Goal: Task Accomplishment & Management: Complete application form

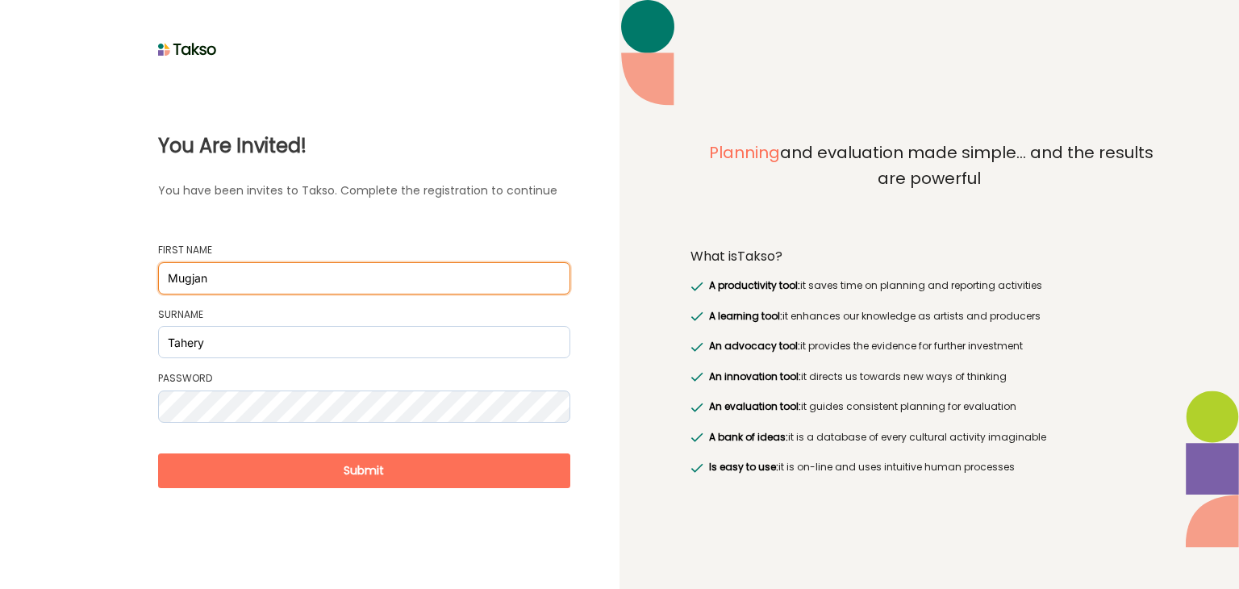
click at [194, 278] on input "Mugjan" at bounding box center [364, 278] width 412 height 32
type input "Mujgan"
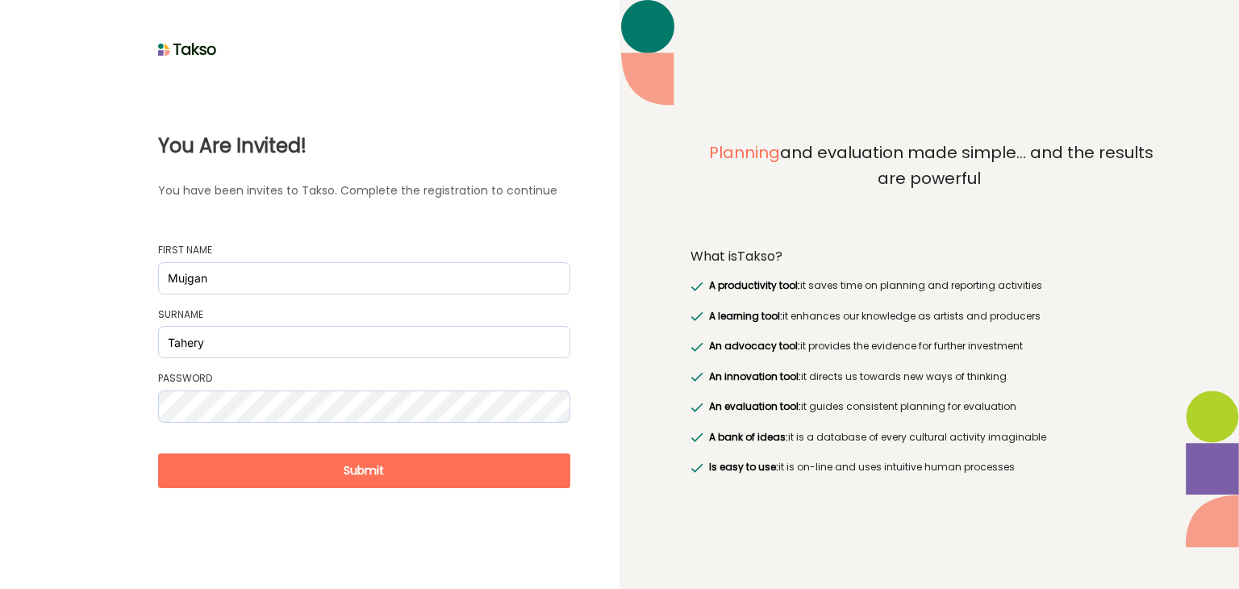
click at [361, 470] on button "Submit" at bounding box center [364, 470] width 412 height 35
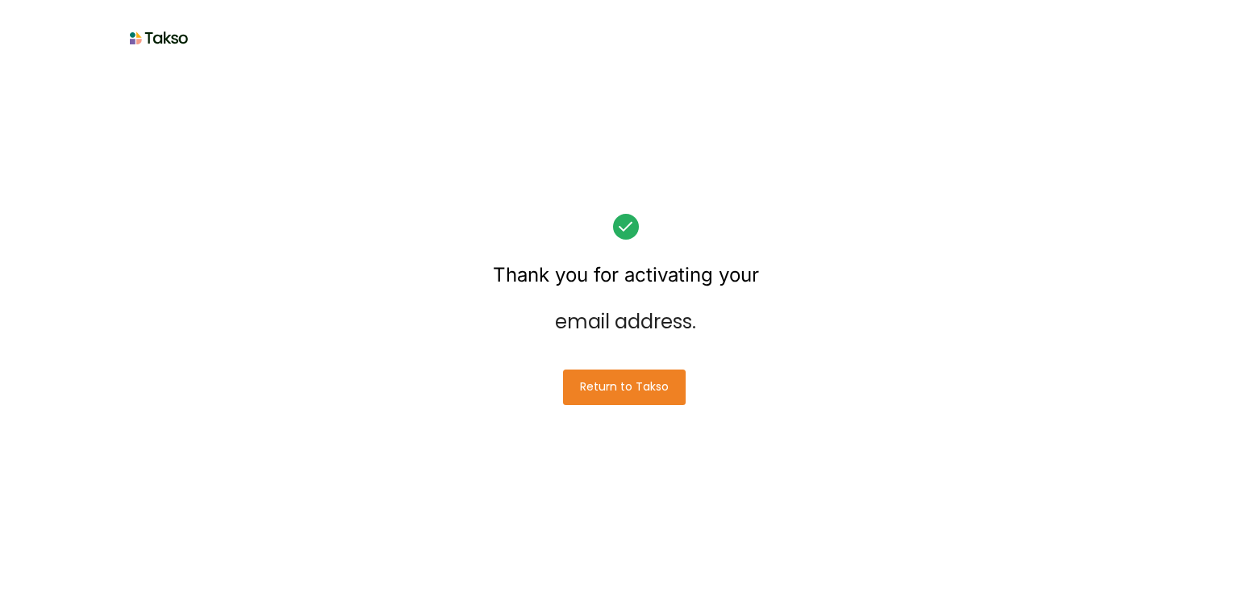
click at [629, 388] on button "Return to Takso" at bounding box center [624, 387] width 123 height 35
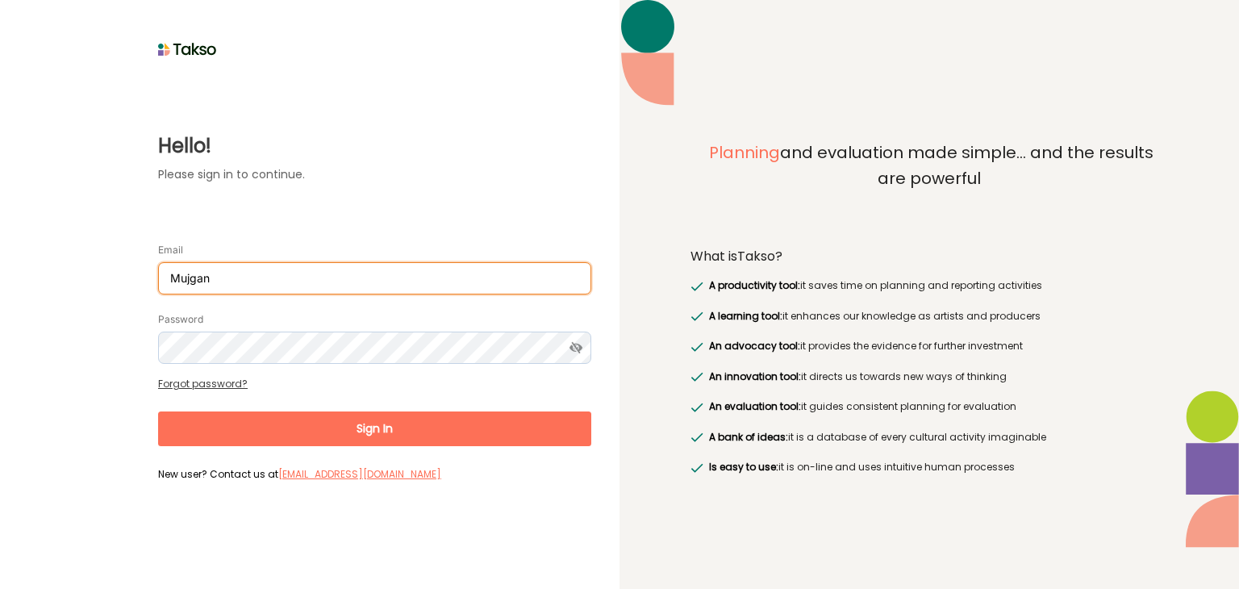
click at [278, 282] on input "Mujgan" at bounding box center [374, 278] width 433 height 32
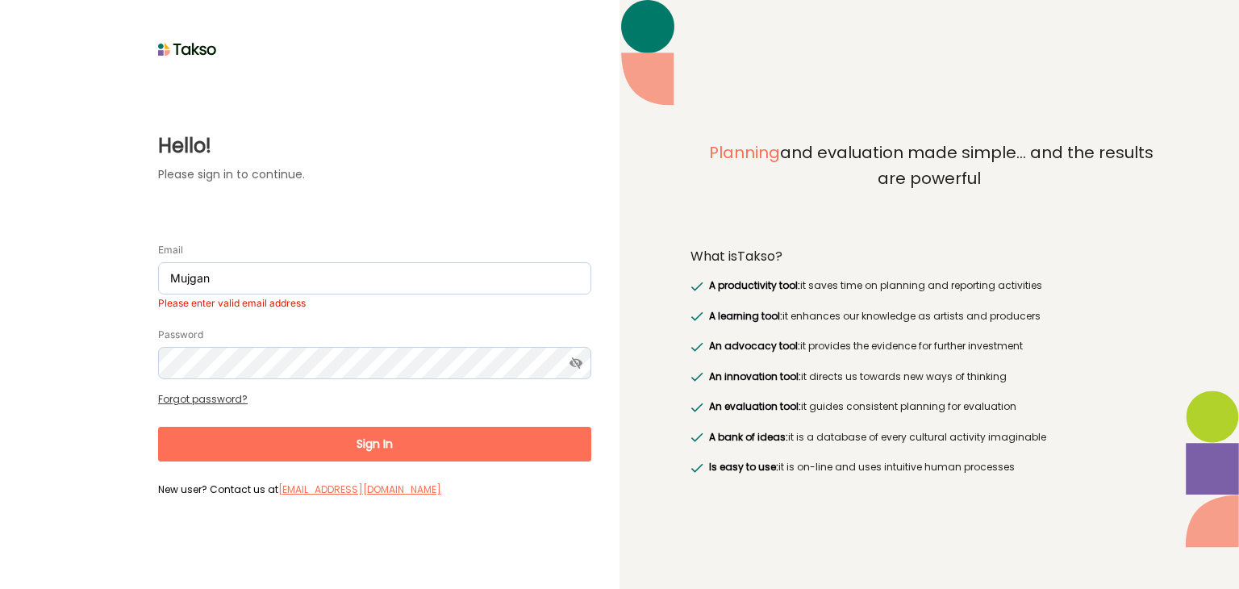
click at [360, 424] on form "Email Mujgan Please enter valid email address Password Forgot password? Sign In…" at bounding box center [374, 363] width 433 height 277
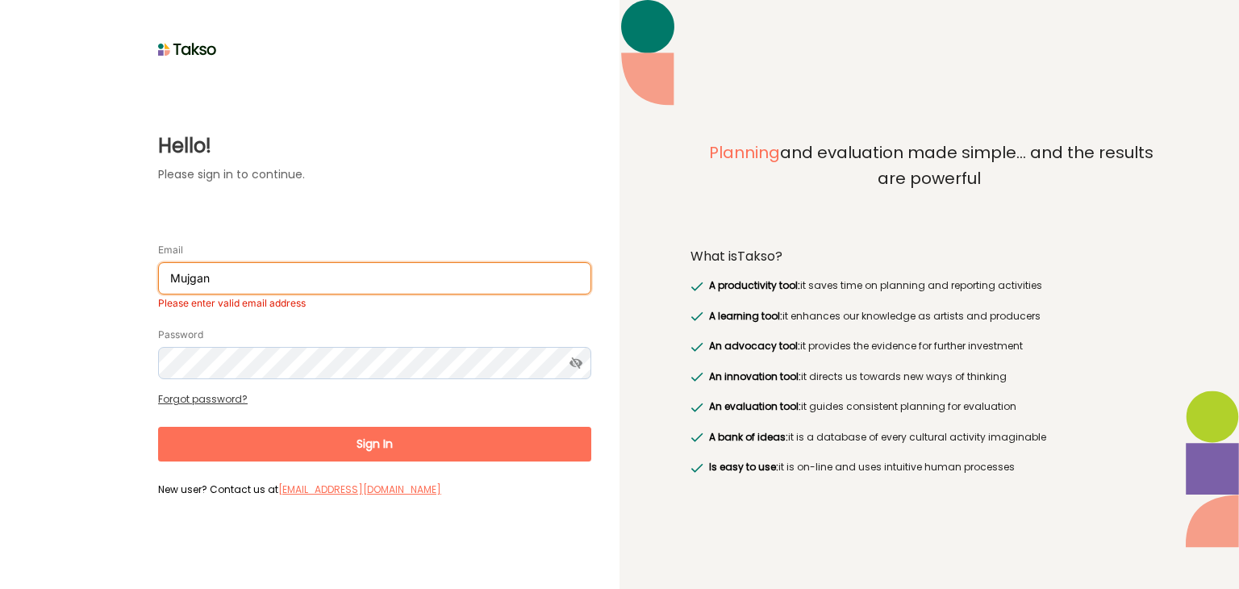
click at [222, 278] on input "Mujgan" at bounding box center [374, 278] width 433 height 32
type input "[EMAIL_ADDRESS][DOMAIN_NAME]"
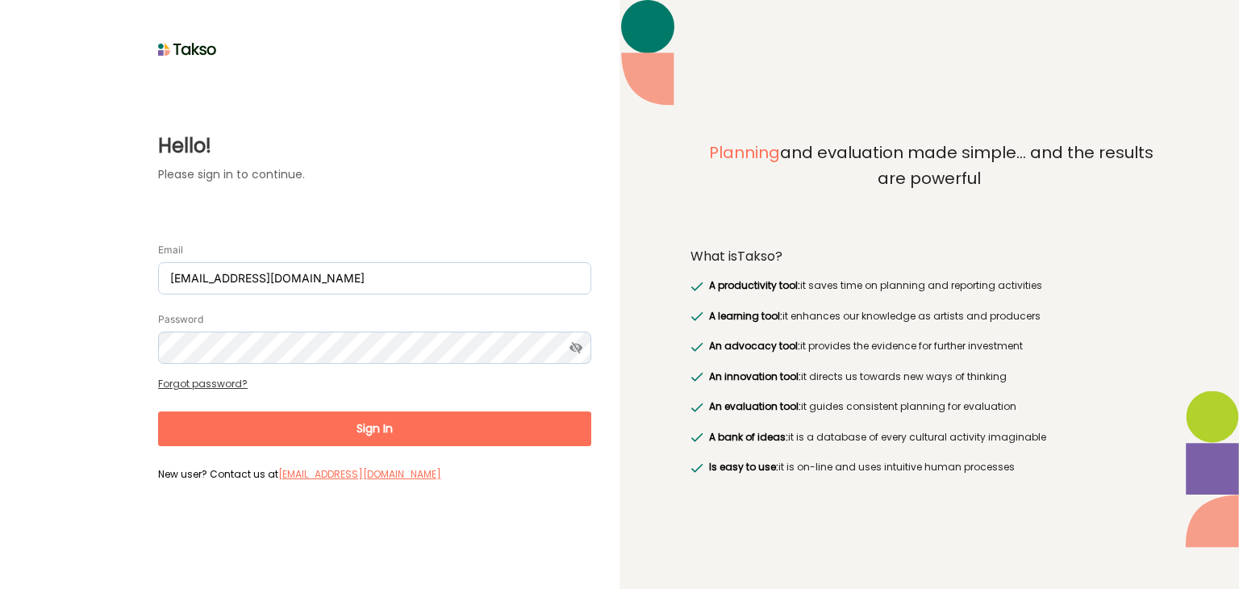
click at [377, 430] on button "Sign In" at bounding box center [374, 428] width 433 height 35
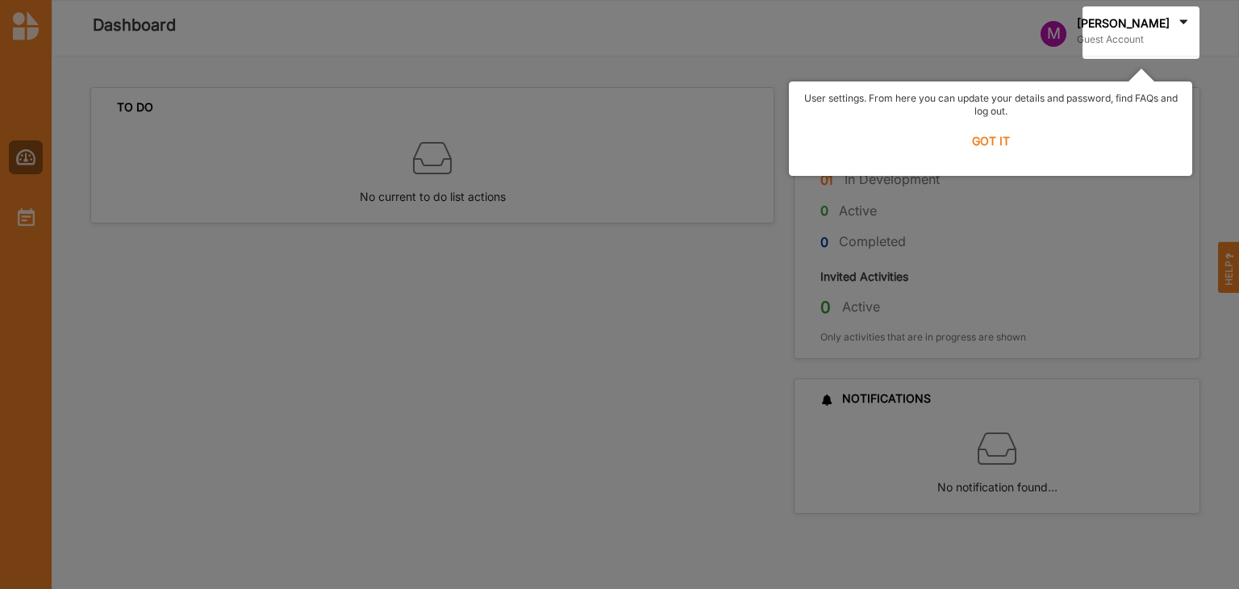
click at [993, 142] on label "GOT IT" at bounding box center [991, 140] width 382 height 35
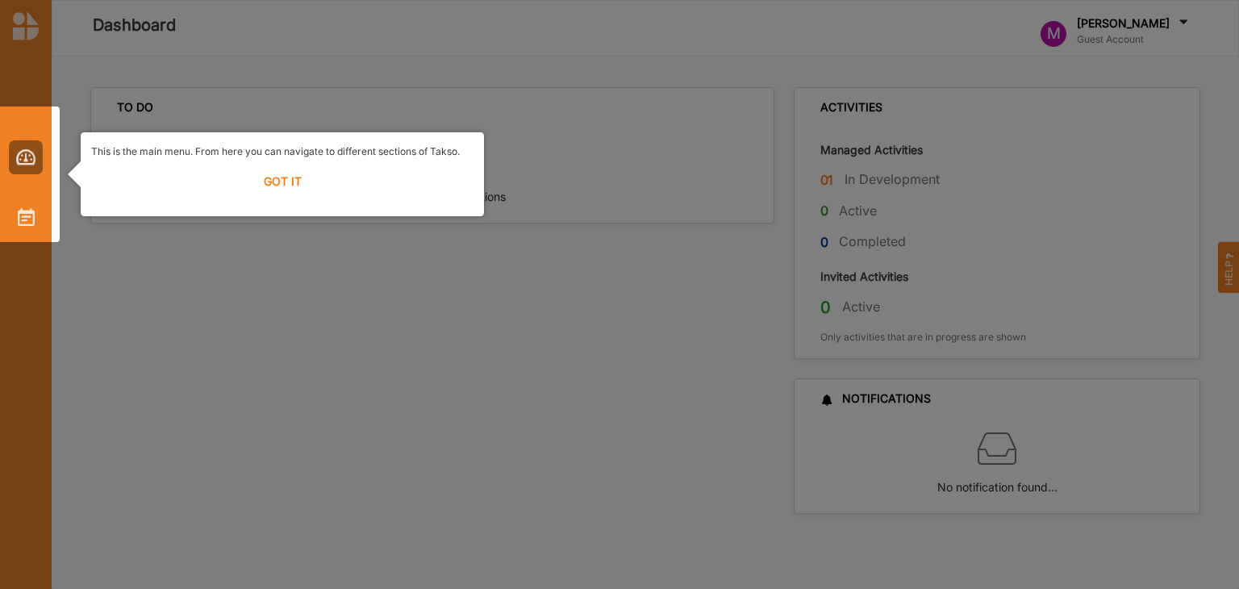
click at [284, 182] on label "GOT IT" at bounding box center [282, 181] width 382 height 35
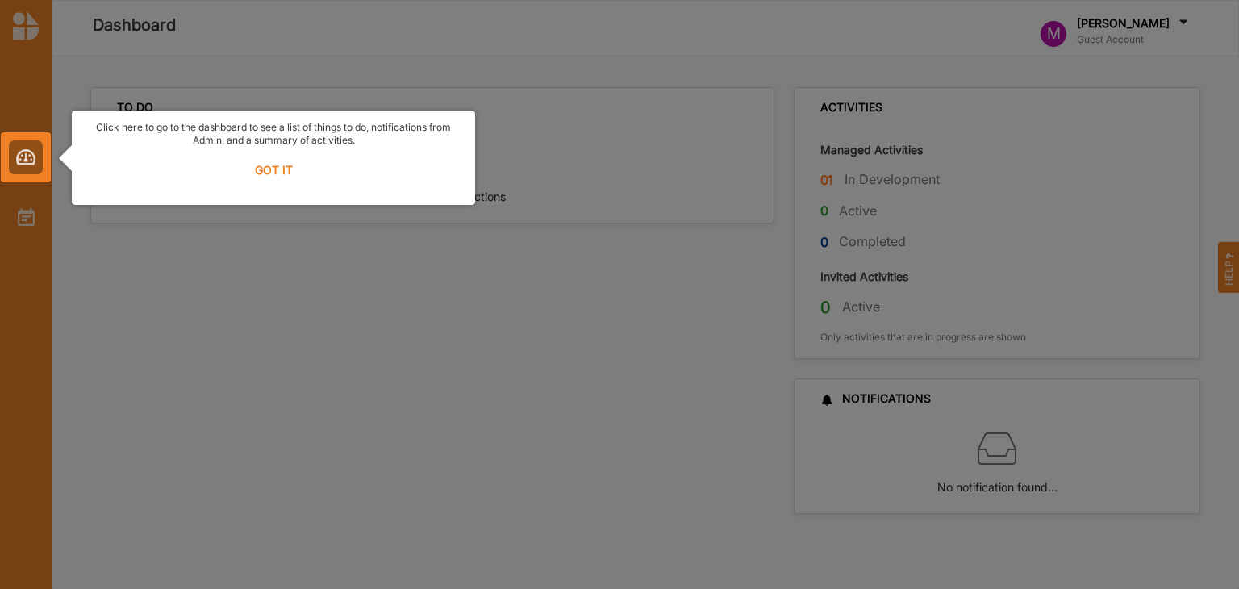
click at [282, 177] on label "GOT IT" at bounding box center [273, 169] width 382 height 35
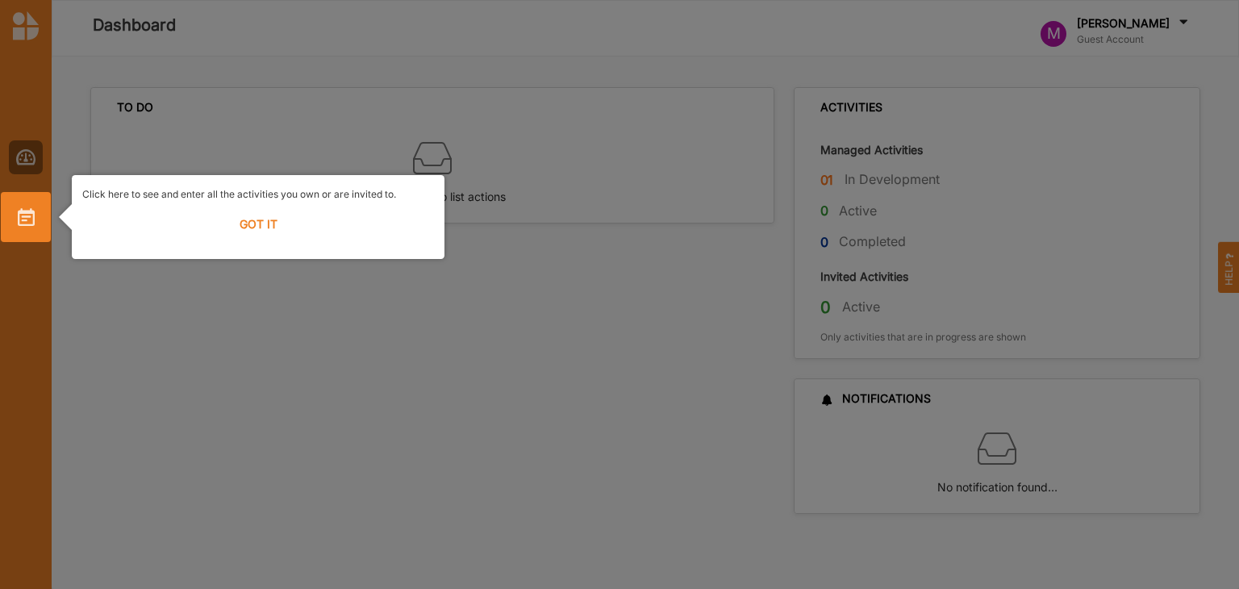
click at [269, 221] on label "GOT IT" at bounding box center [258, 224] width 352 height 35
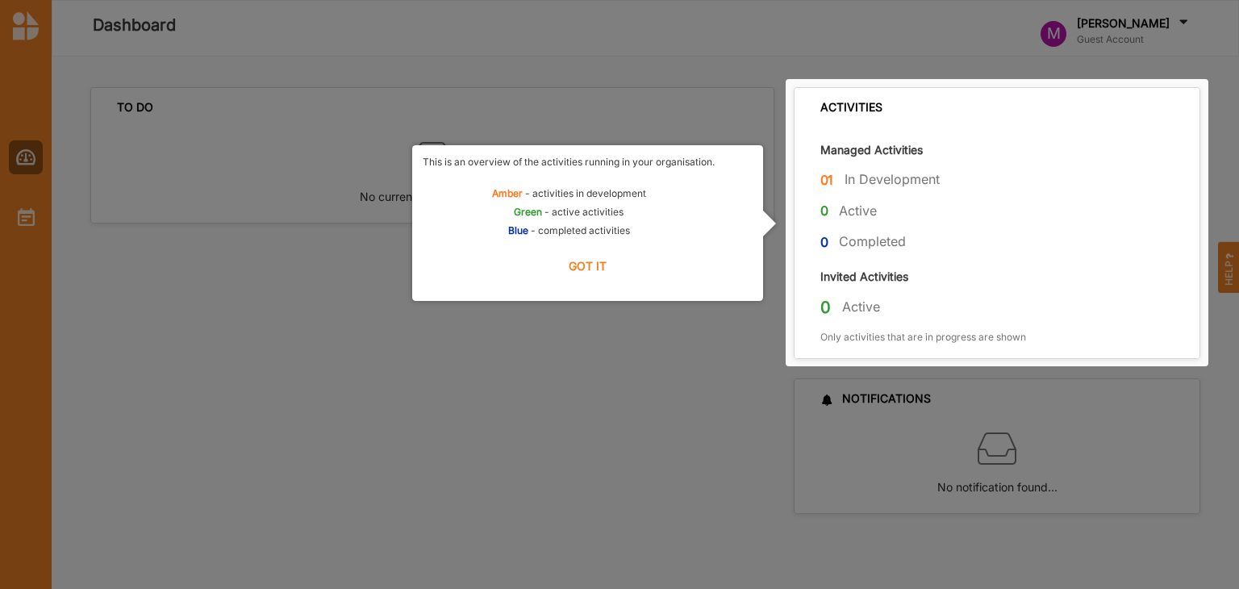
click at [591, 270] on label "GOT IT" at bounding box center [588, 265] width 330 height 35
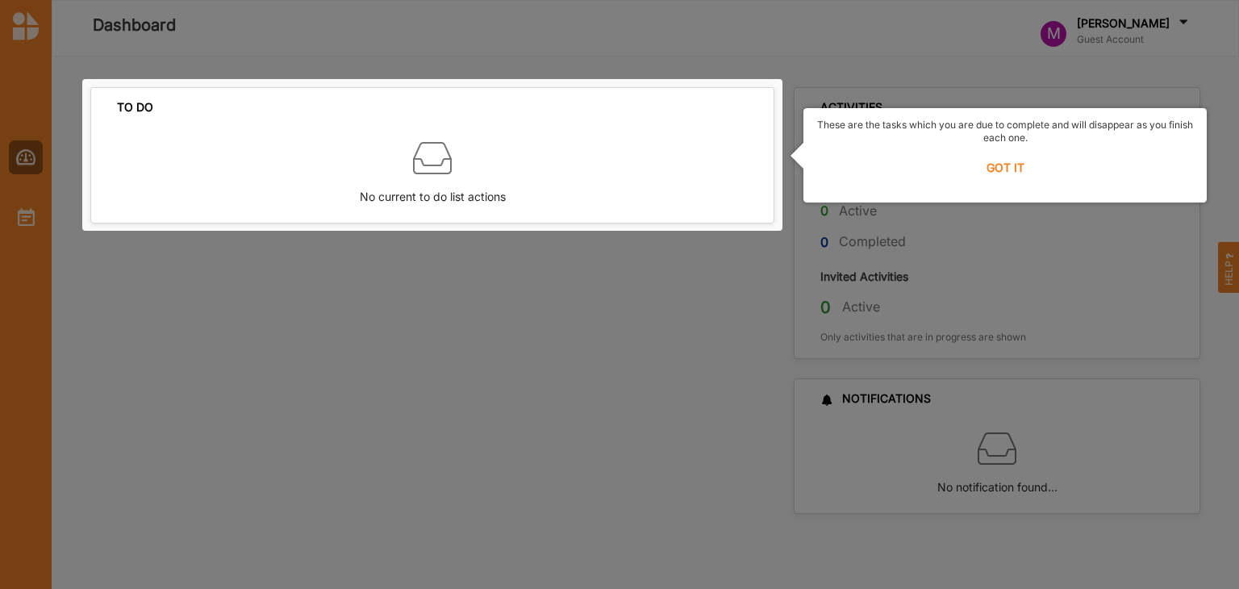
click at [1004, 169] on label "GOT IT" at bounding box center [1005, 167] width 382 height 35
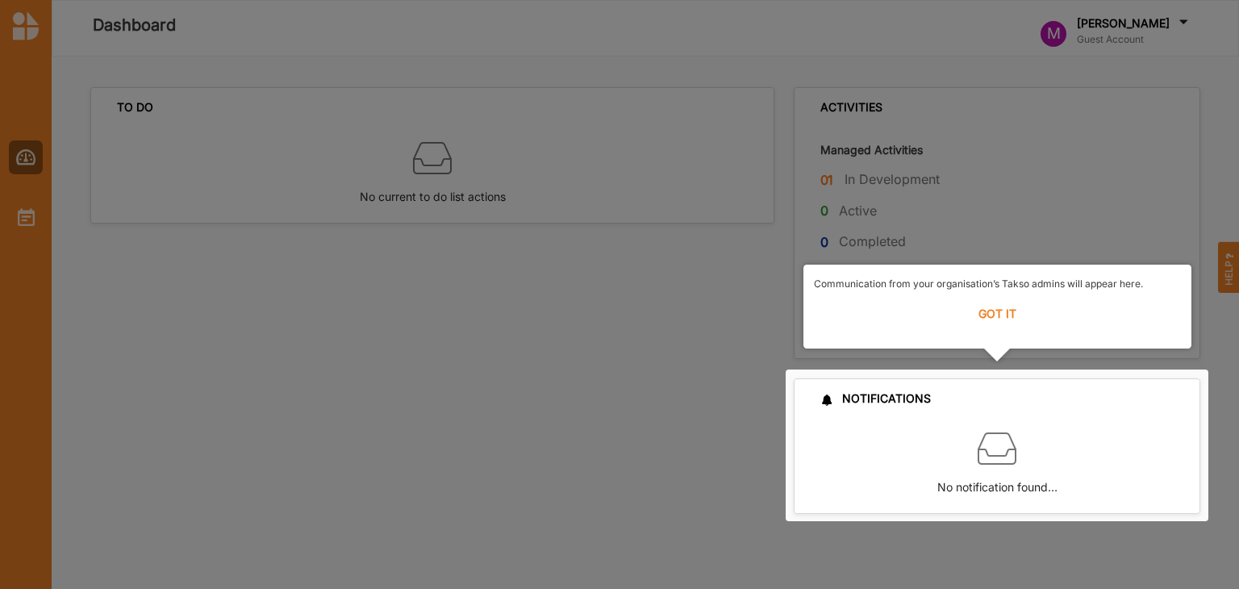
click at [984, 309] on label "GOT IT" at bounding box center [997, 313] width 367 height 35
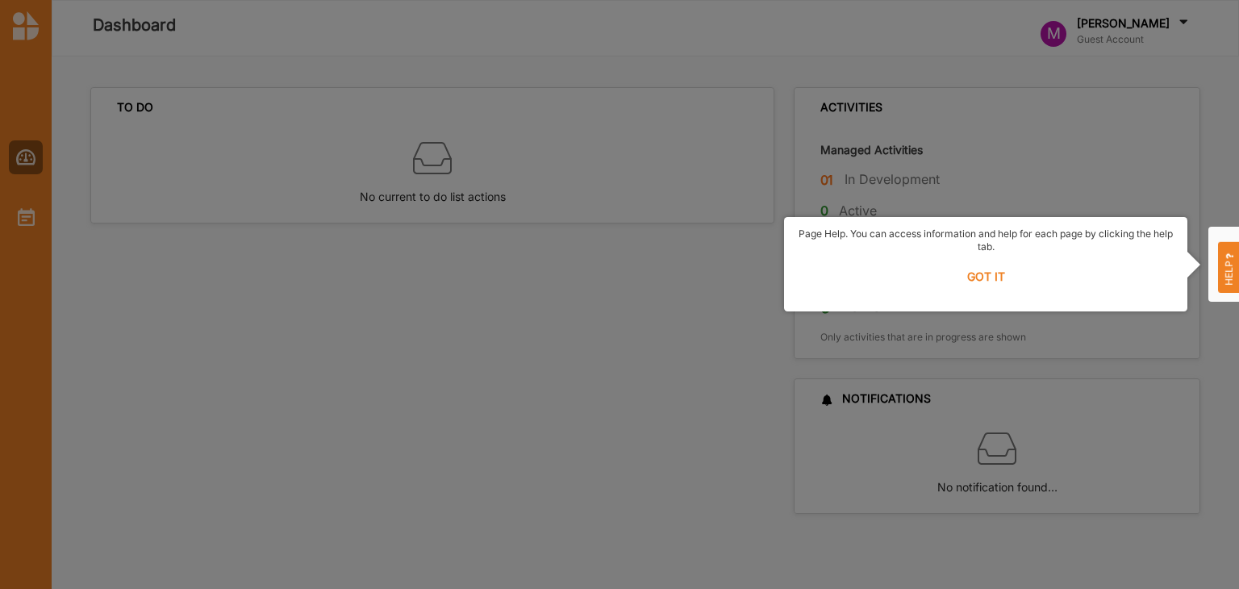
click at [981, 282] on label "GOT IT" at bounding box center [986, 276] width 382 height 35
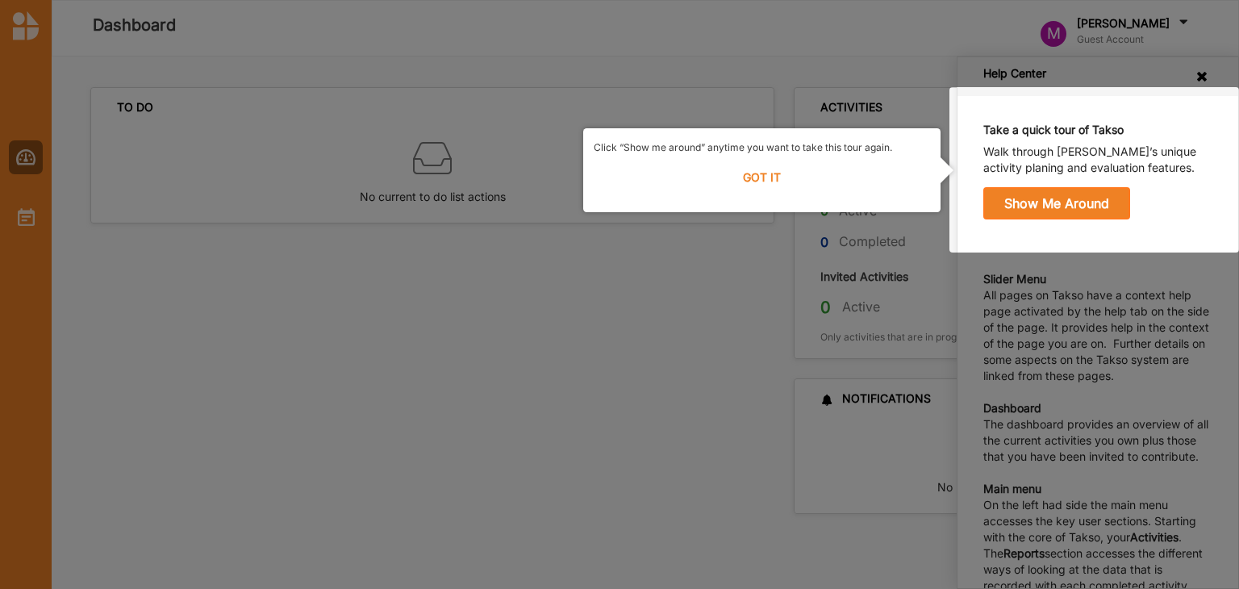
click at [760, 173] on label "GOT IT" at bounding box center [762, 177] width 336 height 35
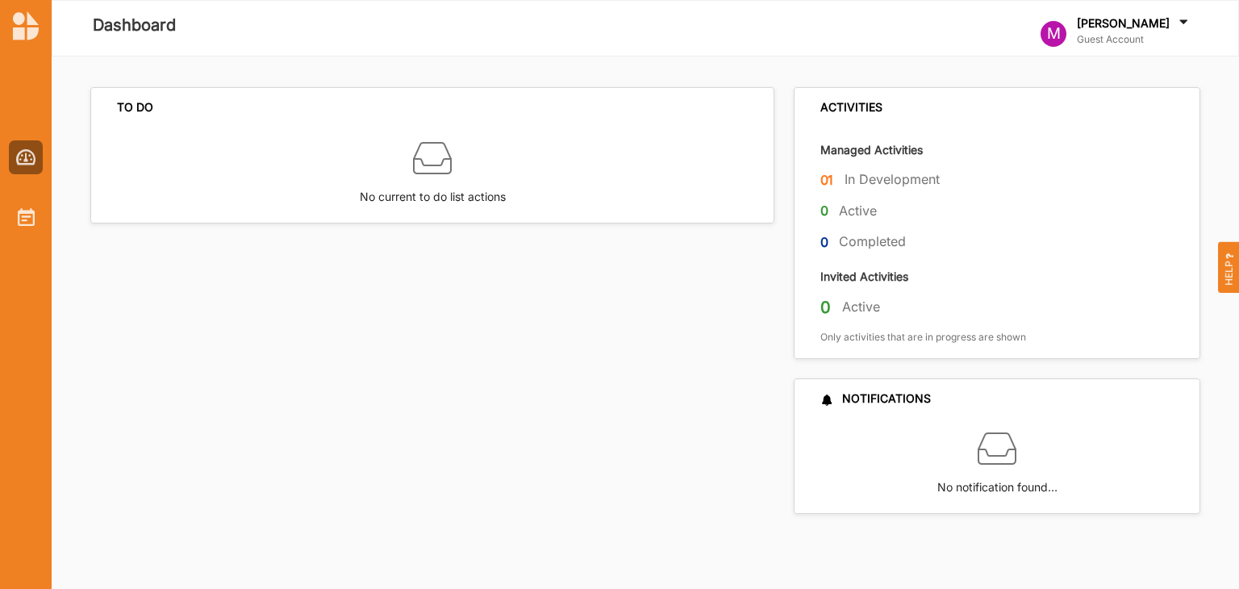
click at [825, 175] on label "01" at bounding box center [828, 180] width 14 height 20
click at [452, 157] on div "No current to do list actions" at bounding box center [432, 174] width 683 height 95
click at [1181, 23] on icon at bounding box center [1184, 24] width 16 height 18
click at [23, 36] on img at bounding box center [26, 25] width 26 height 29
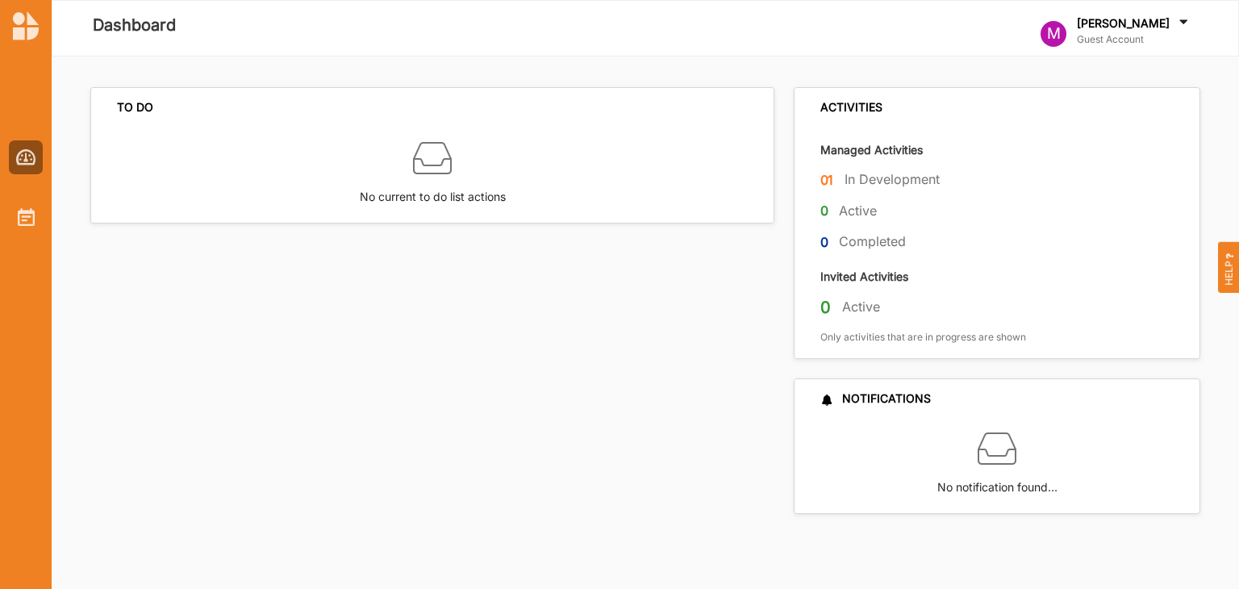
click at [23, 36] on img at bounding box center [26, 25] width 26 height 29
click at [428, 156] on img at bounding box center [432, 158] width 39 height 39
click at [1180, 23] on icon at bounding box center [1184, 24] width 16 height 18
click at [1098, 86] on div "User Profile" at bounding box center [1085, 80] width 61 height 15
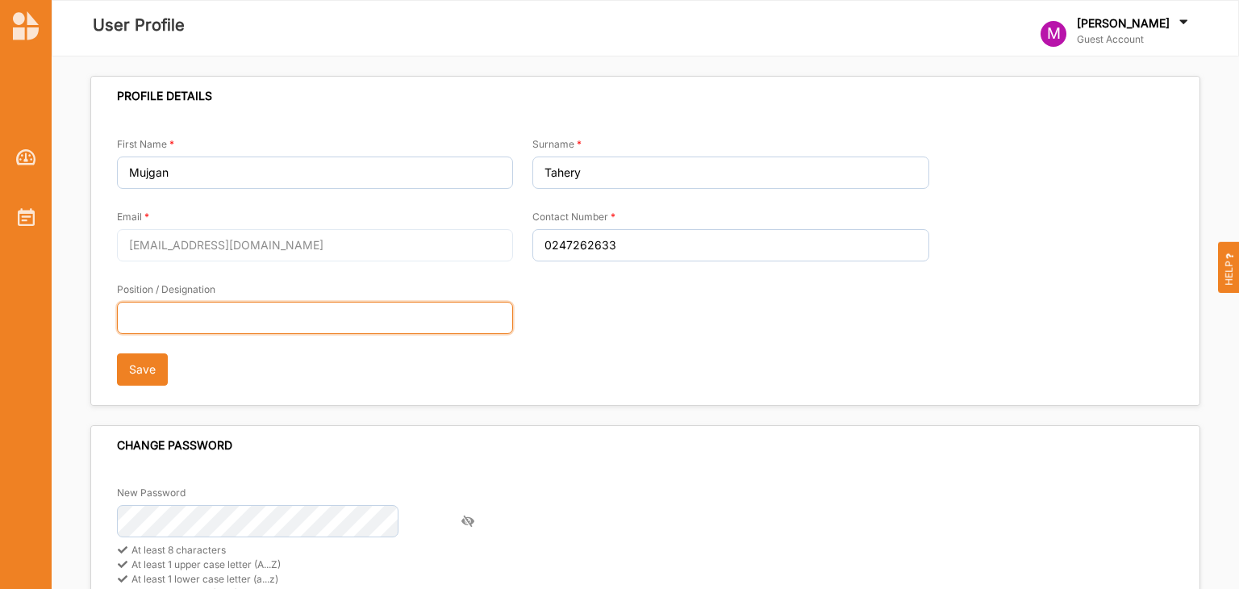
click at [316, 311] on input "Position / Designation" at bounding box center [315, 318] width 396 height 32
type input "C"
type input "Founder & CEO"
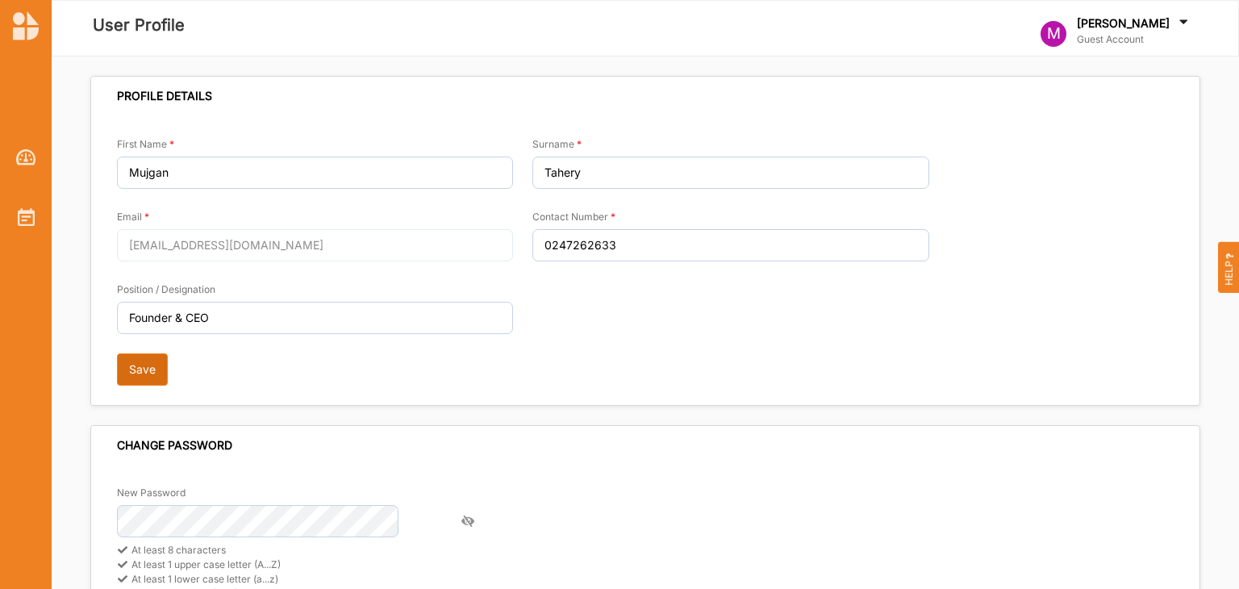
click at [144, 374] on button "Save" at bounding box center [142, 369] width 51 height 32
click at [29, 28] on img at bounding box center [26, 25] width 26 height 29
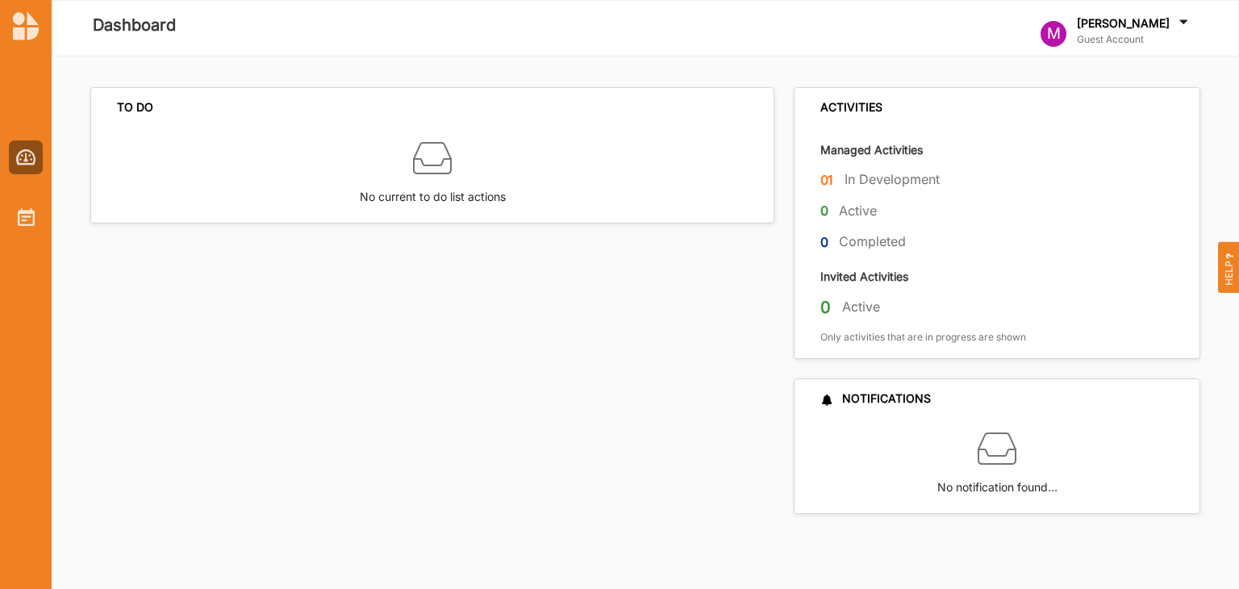
click at [29, 28] on img at bounding box center [26, 25] width 26 height 29
click at [1067, 28] on div "M" at bounding box center [1054, 34] width 26 height 26
click at [862, 26] on div at bounding box center [857, 28] width 148 height 77
click at [429, 173] on img at bounding box center [432, 158] width 39 height 39
click at [28, 217] on img at bounding box center [26, 217] width 17 height 18
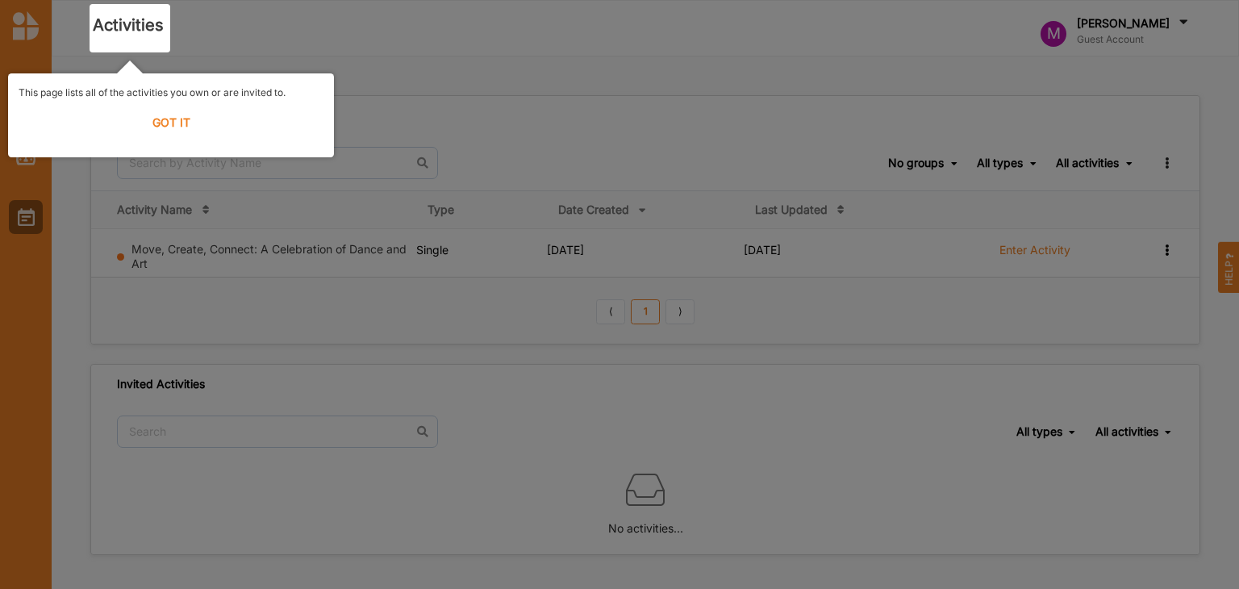
click at [173, 124] on label "GOT IT" at bounding box center [171, 122] width 305 height 35
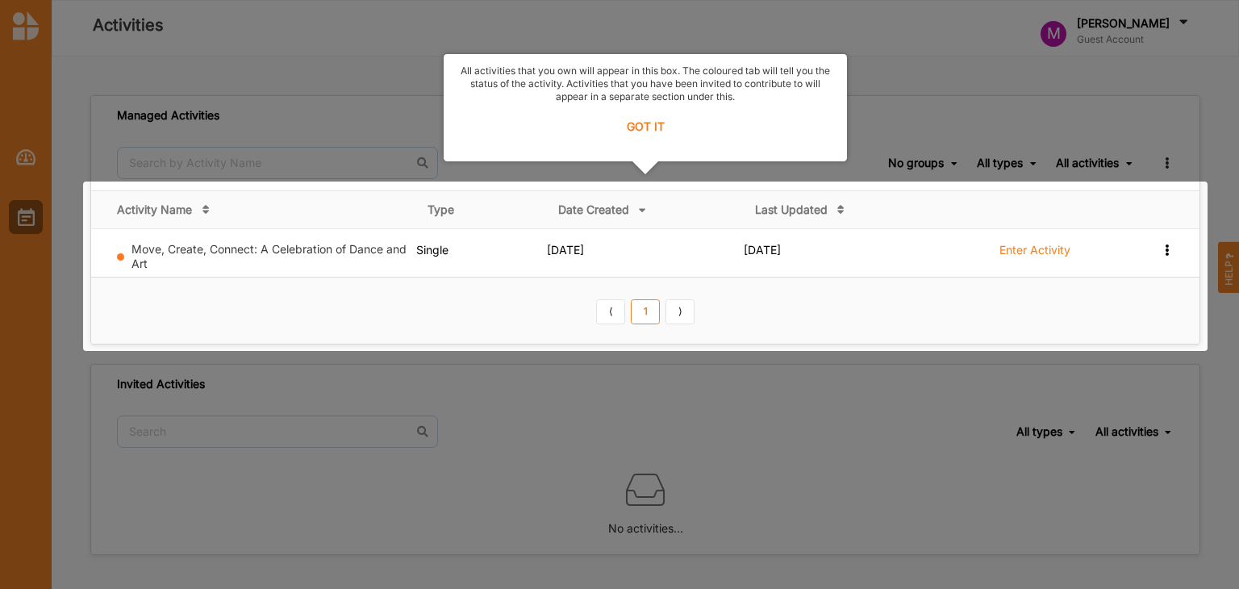
click at [637, 126] on label "GOT IT" at bounding box center [645, 126] width 382 height 35
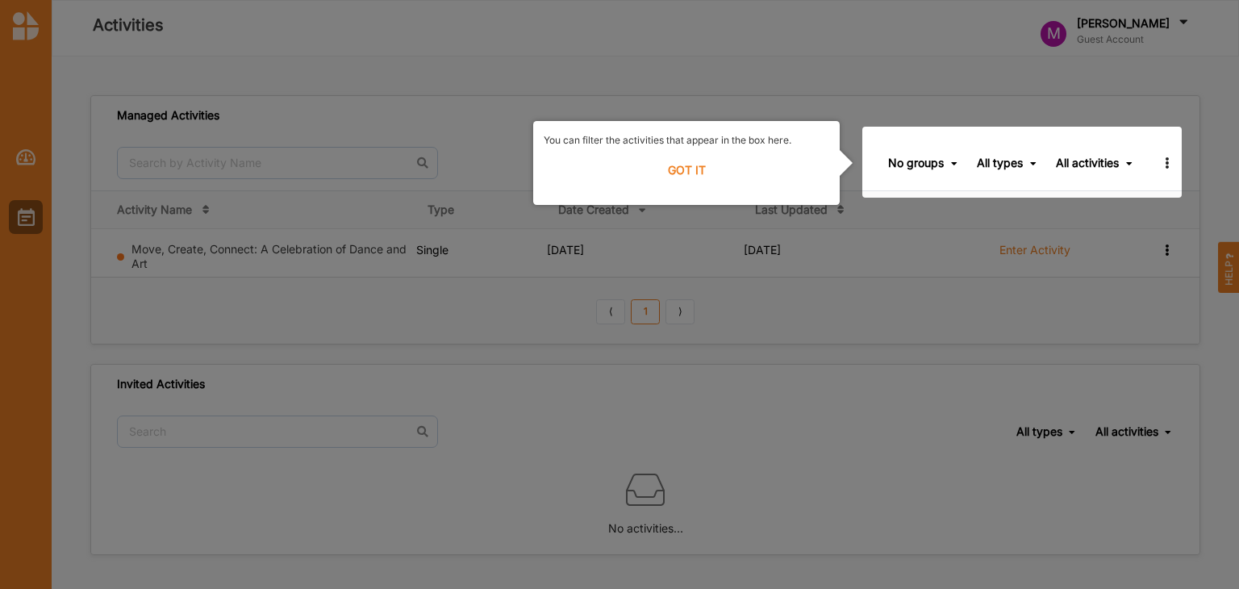
click at [692, 176] on label "GOT IT" at bounding box center [687, 169] width 286 height 35
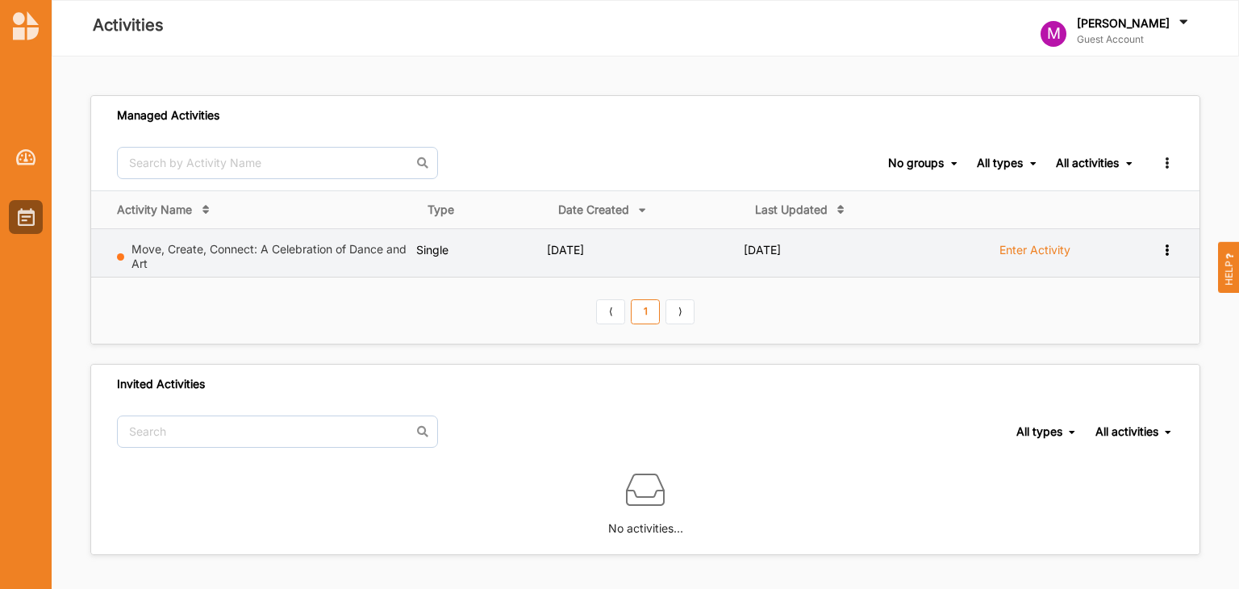
click at [367, 258] on label "Move, Create, Connect: A Celebration of Dance and Art" at bounding box center [271, 256] width 278 height 29
click at [258, 249] on link "Move, Create, Connect: A Celebration of Dance and Art" at bounding box center [269, 256] width 275 height 28
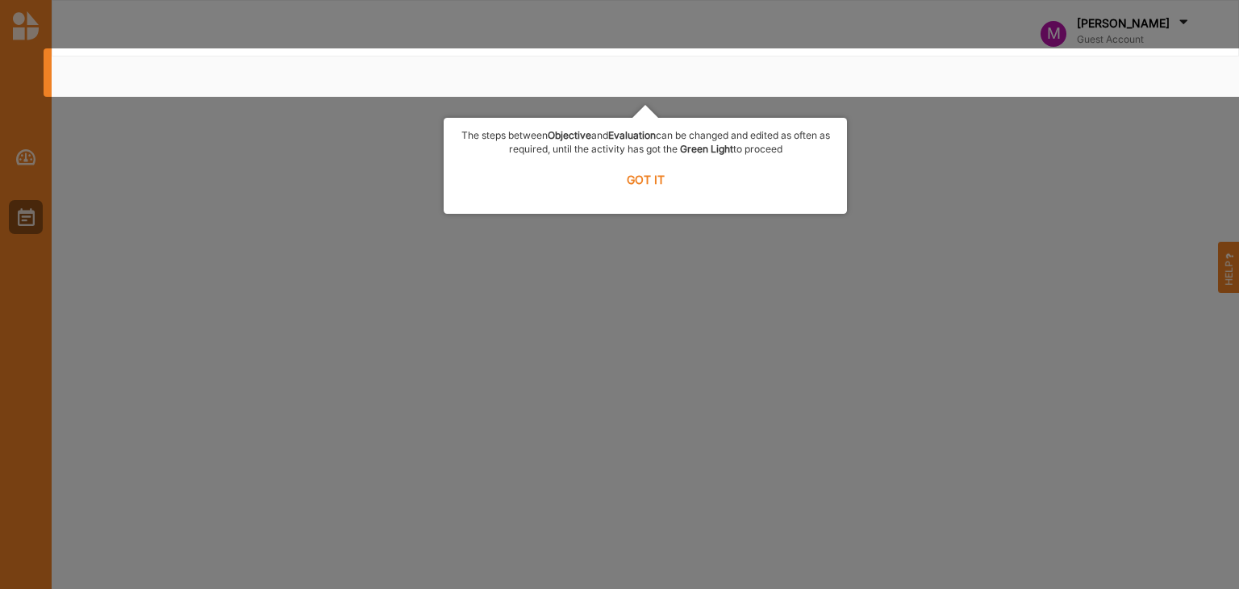
click at [258, 249] on body "M [PERSON_NAME] Guest Account User Profile Help Log Out Help Center Take a quic…" at bounding box center [619, 294] width 1239 height 589
select select "2"
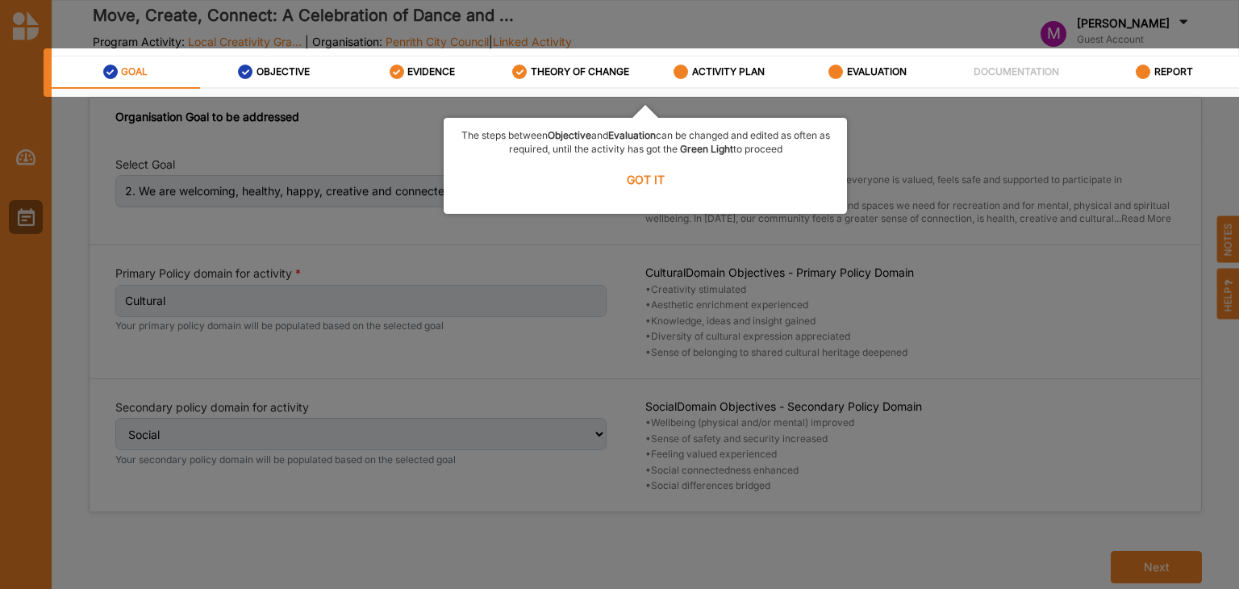
click at [638, 181] on label "GOT IT" at bounding box center [645, 178] width 382 height 35
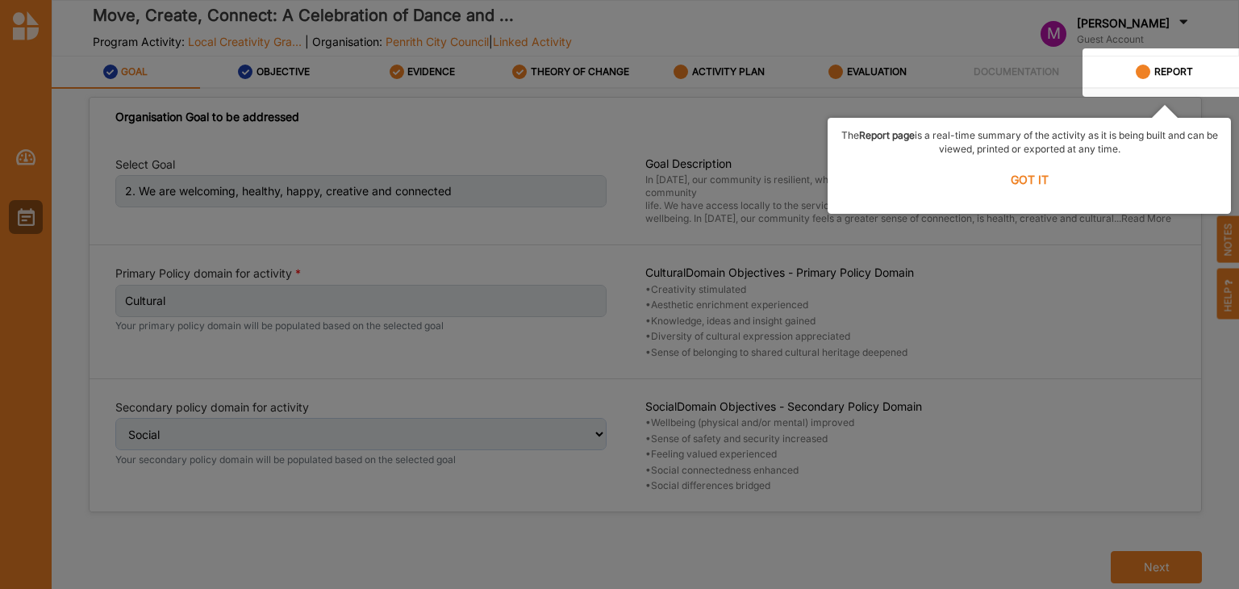
click at [1042, 177] on label "GOT IT" at bounding box center [1029, 178] width 382 height 35
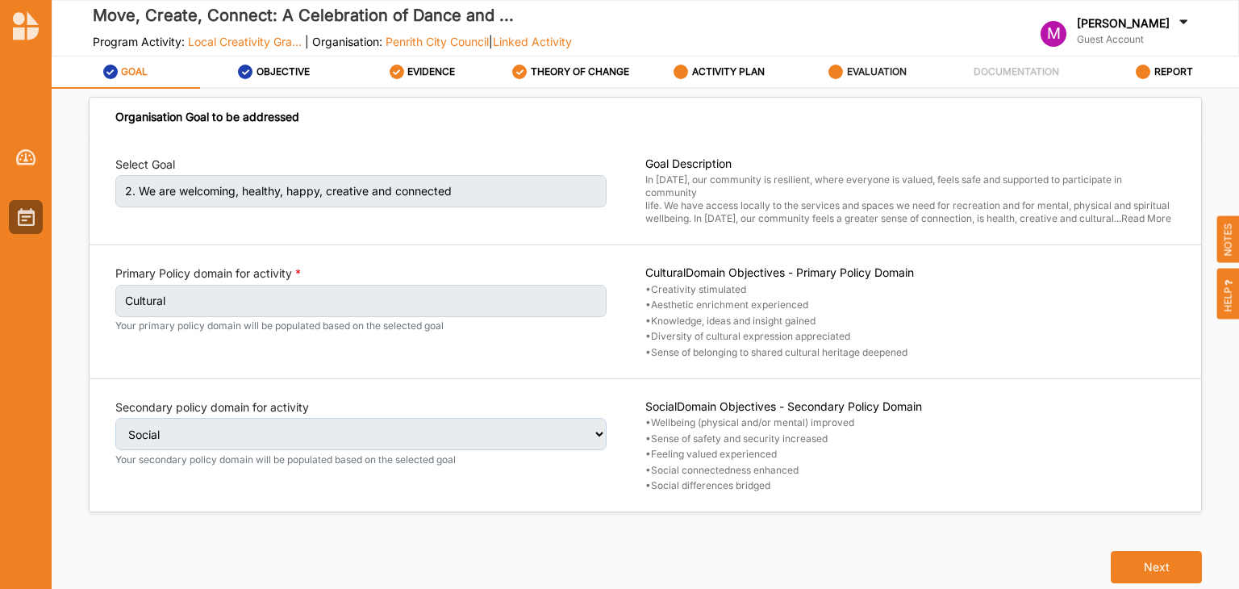
click at [852, 77] on label "EVALUATION" at bounding box center [877, 71] width 60 height 13
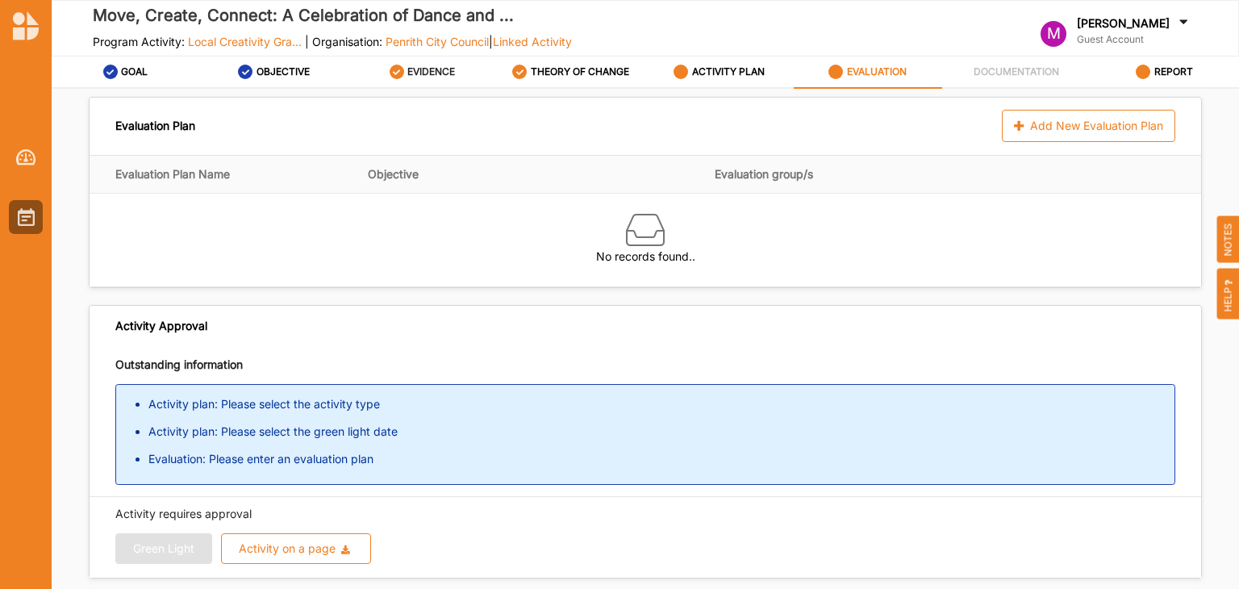
click at [432, 73] on label "EVIDENCE" at bounding box center [431, 71] width 48 height 13
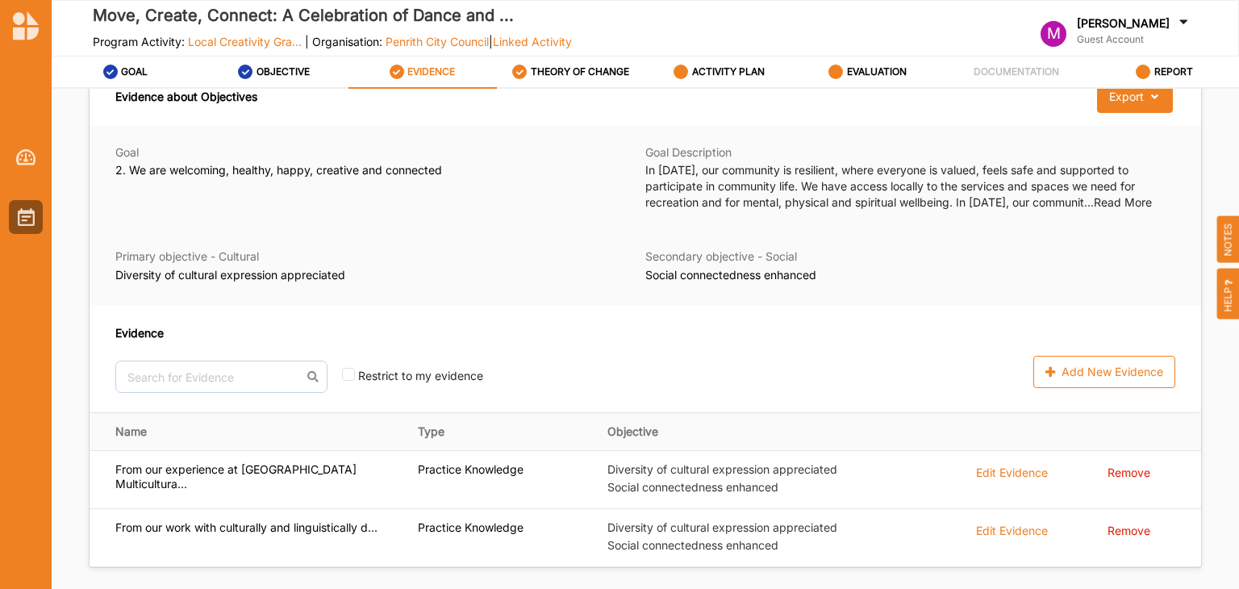
scroll to position [72, 0]
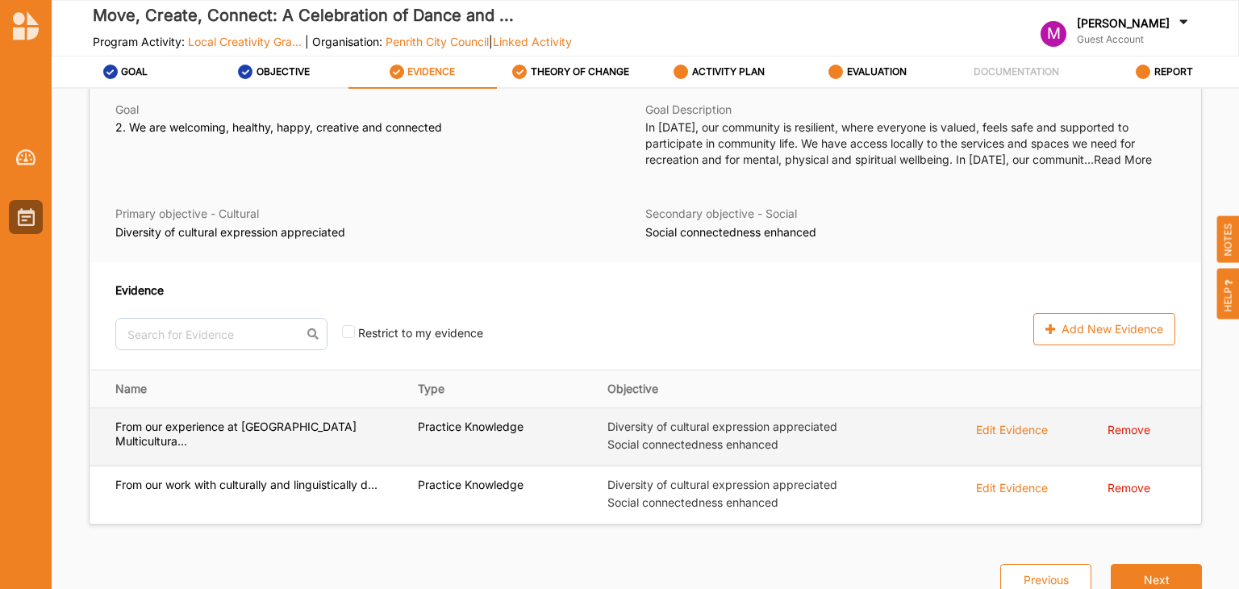
click at [174, 441] on label "From our experience at [GEOGRAPHIC_DATA] Multicultura..." at bounding box center [255, 434] width 280 height 29
click at [211, 420] on label "From our experience at [GEOGRAPHIC_DATA] Multicultura..." at bounding box center [255, 434] width 280 height 29
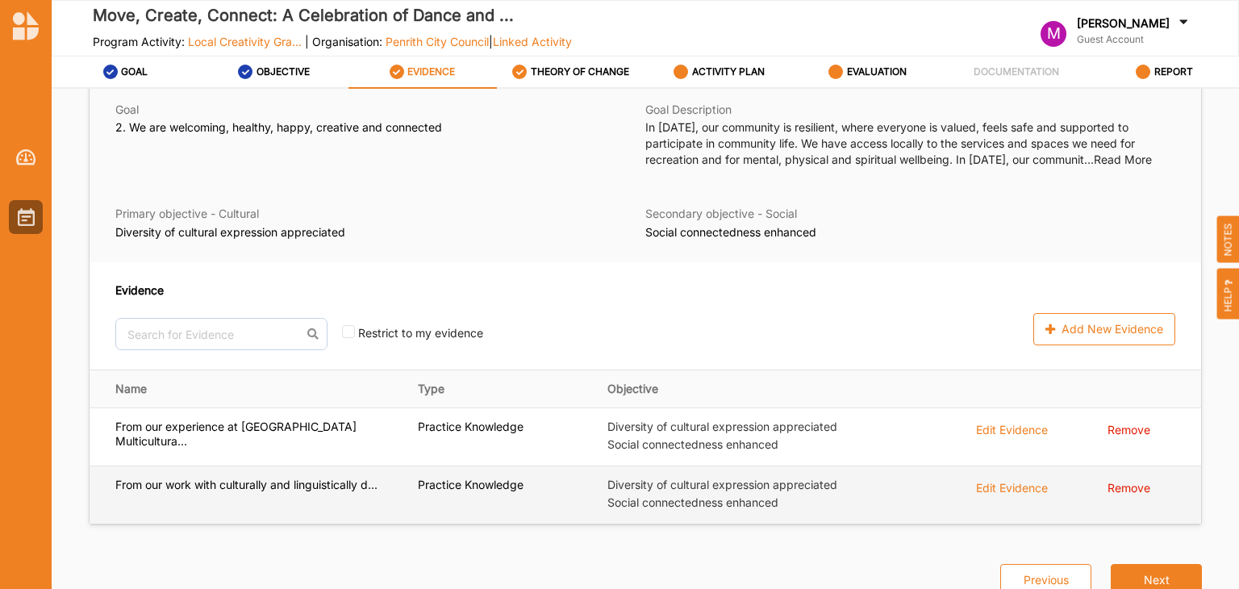
click at [190, 491] on label "From our work with culturally and linguistically d..." at bounding box center [246, 485] width 262 height 15
